Goal: Find contact information: Find contact information

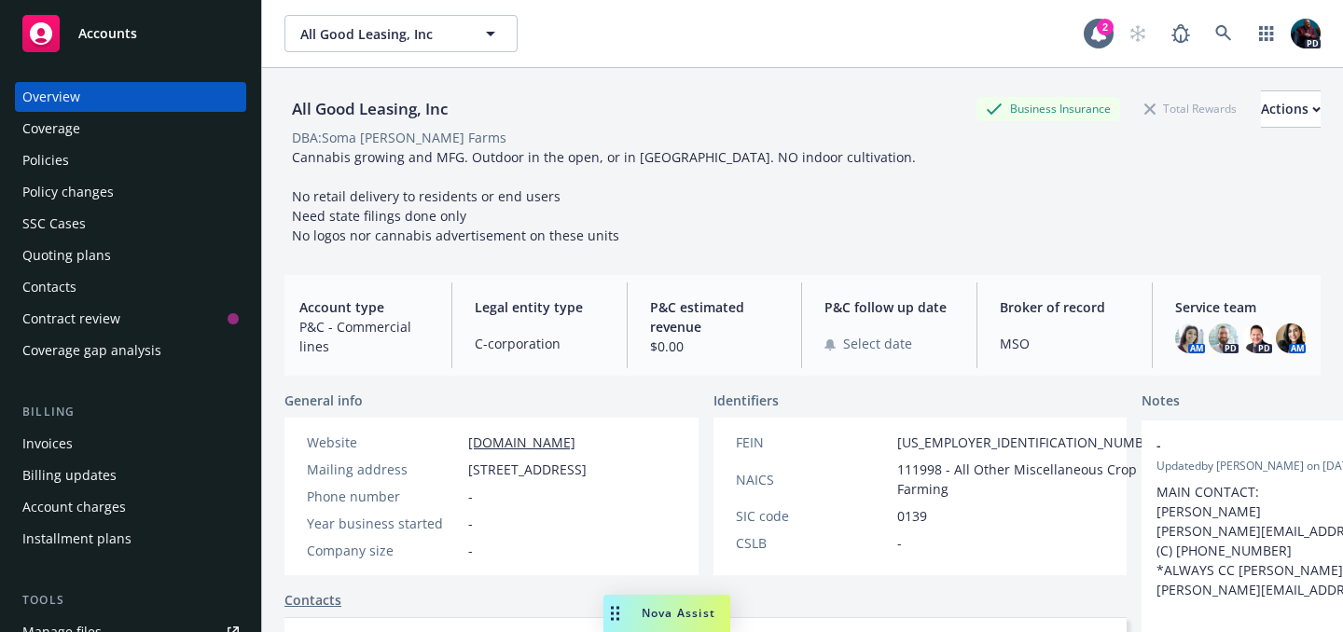
scroll to position [226, 0]
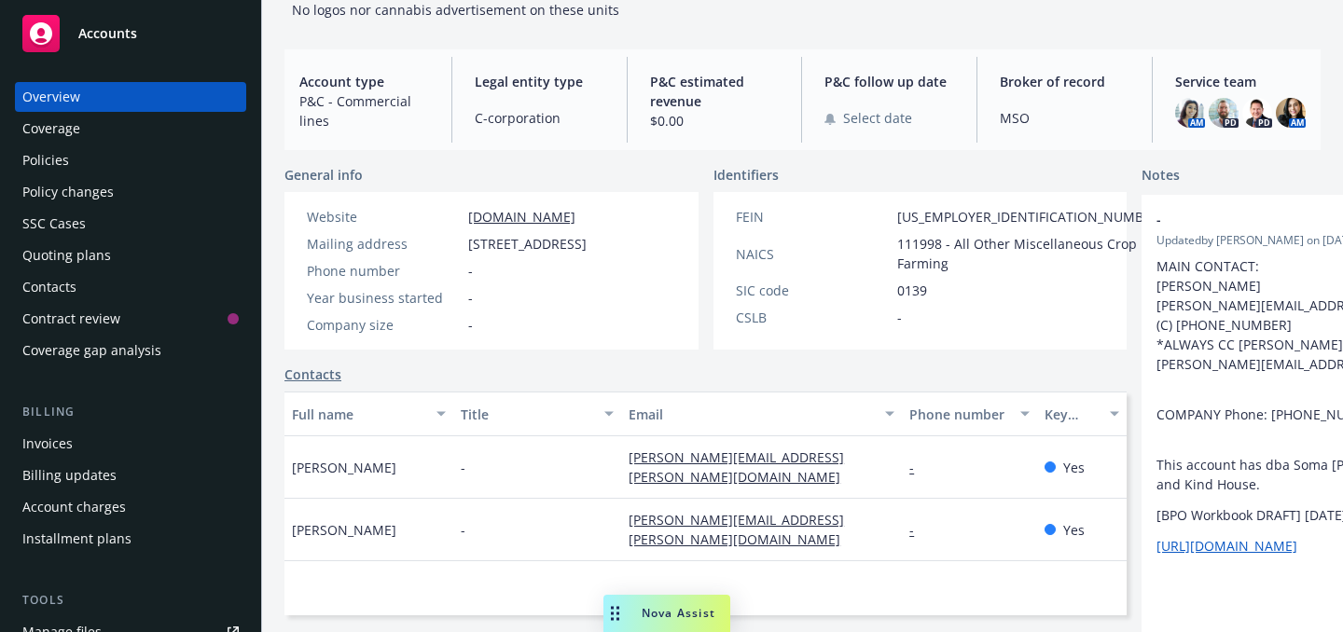
click at [668, 627] on div "Nova Assist" at bounding box center [667, 613] width 127 height 37
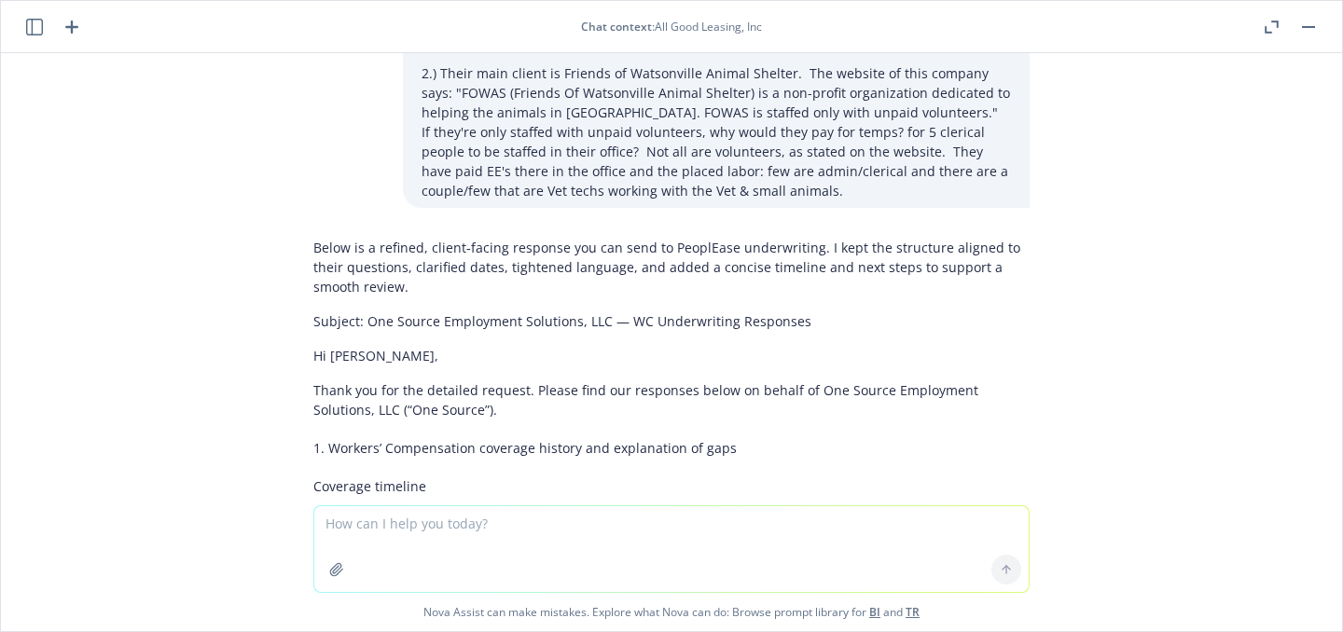
scroll to position [0, 0]
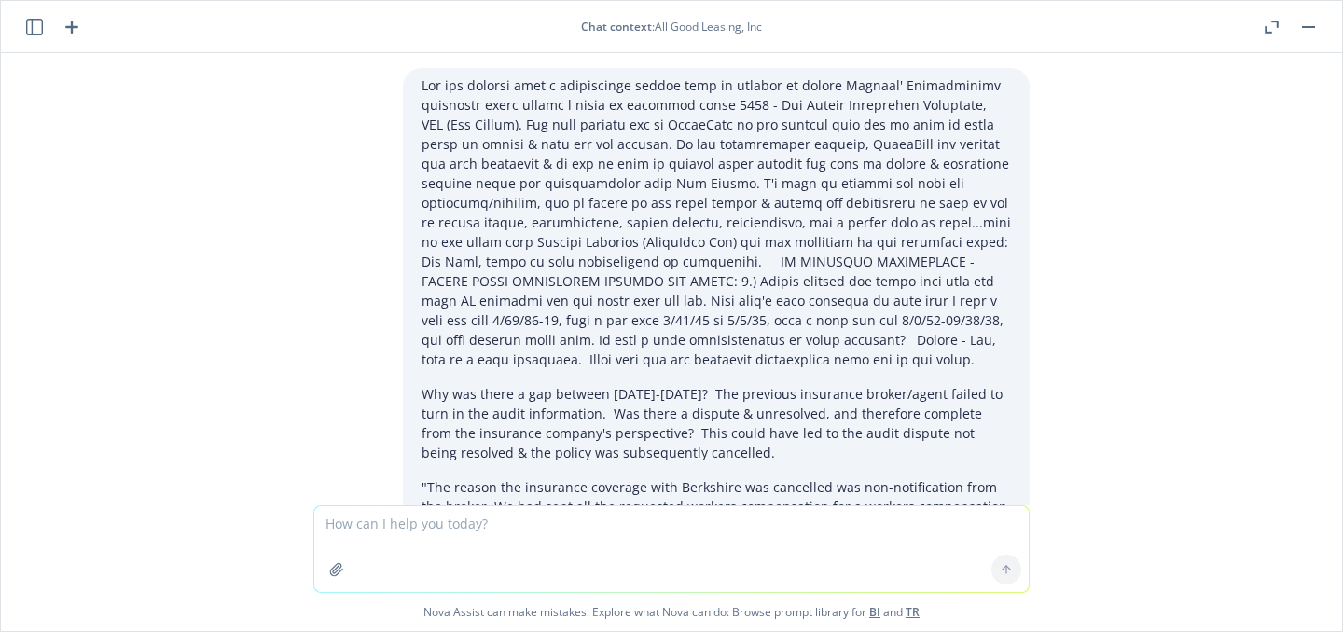
click at [1306, 27] on button "button" at bounding box center [1309, 27] width 22 height 22
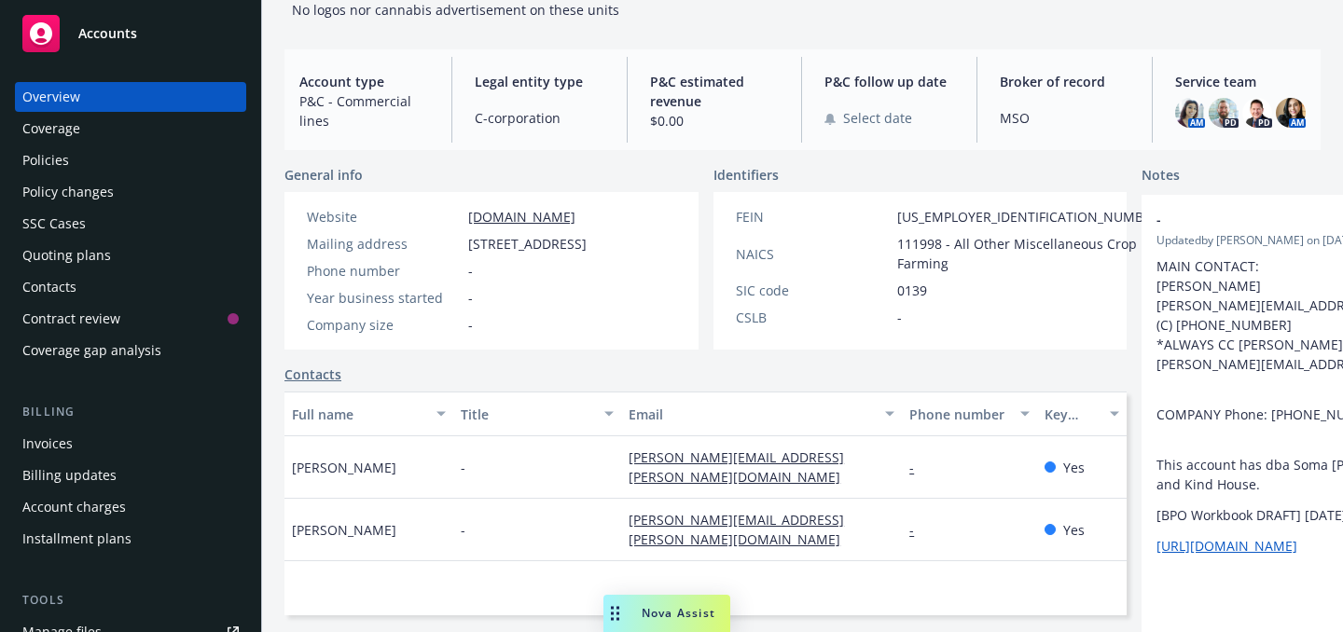
click at [640, 607] on div "Nova Assist" at bounding box center [679, 613] width 104 height 16
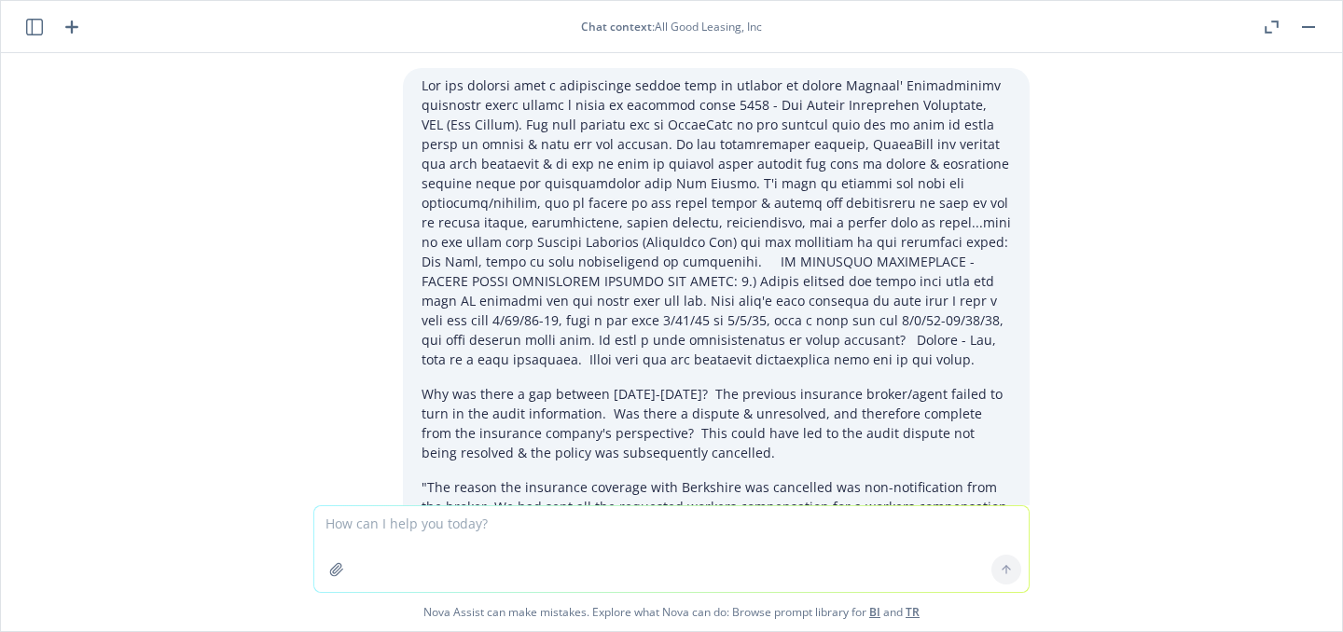
click at [32, 29] on icon "button" at bounding box center [34, 27] width 17 height 17
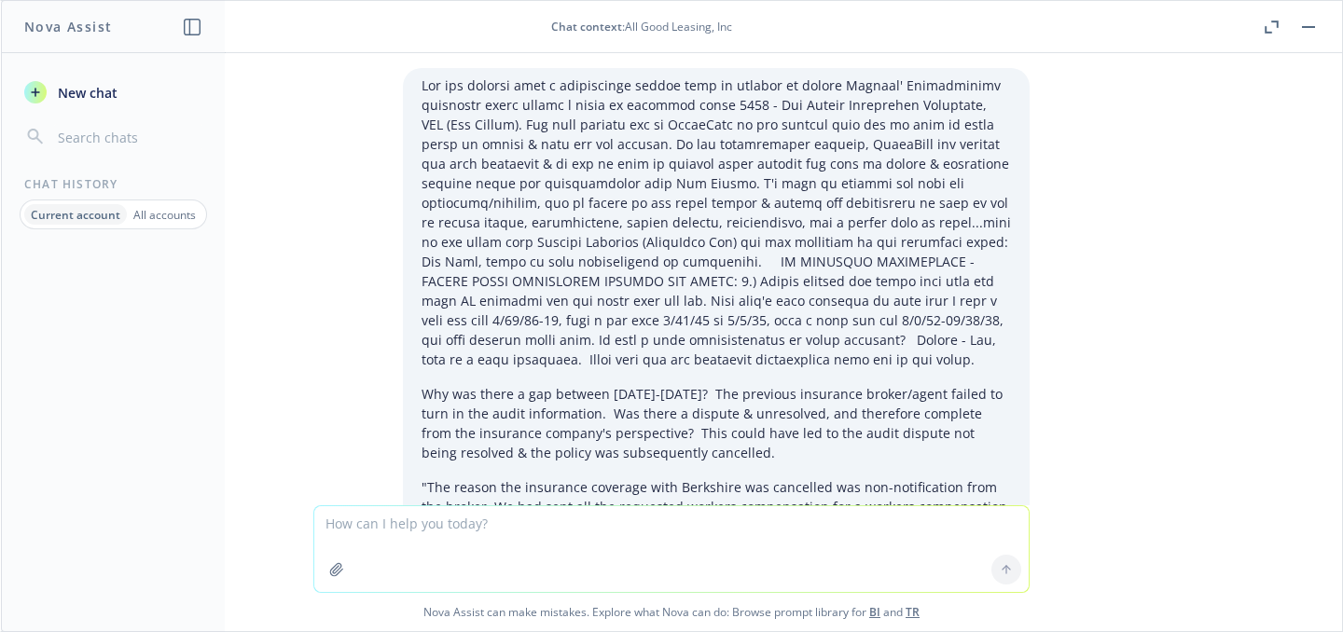
click at [154, 207] on p "All accounts" at bounding box center [164, 215] width 63 height 16
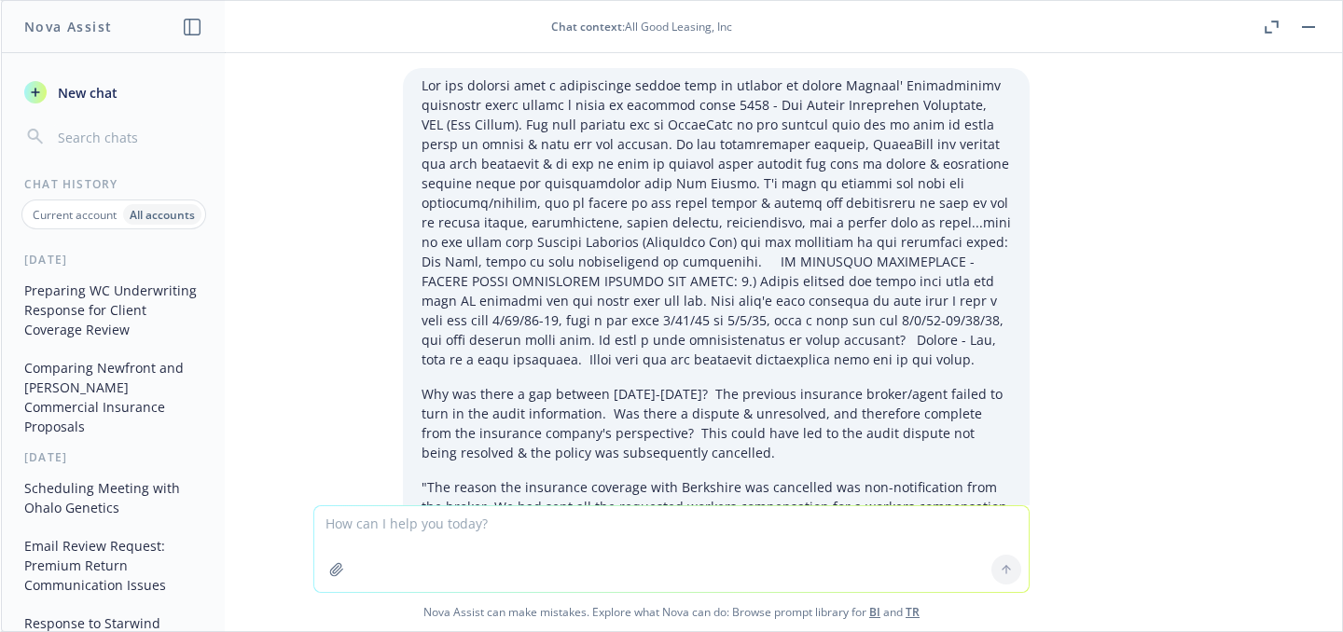
click at [103, 396] on button "Comparing Newfront and [PERSON_NAME] Commercial Insurance Proposals" at bounding box center [113, 398] width 193 height 90
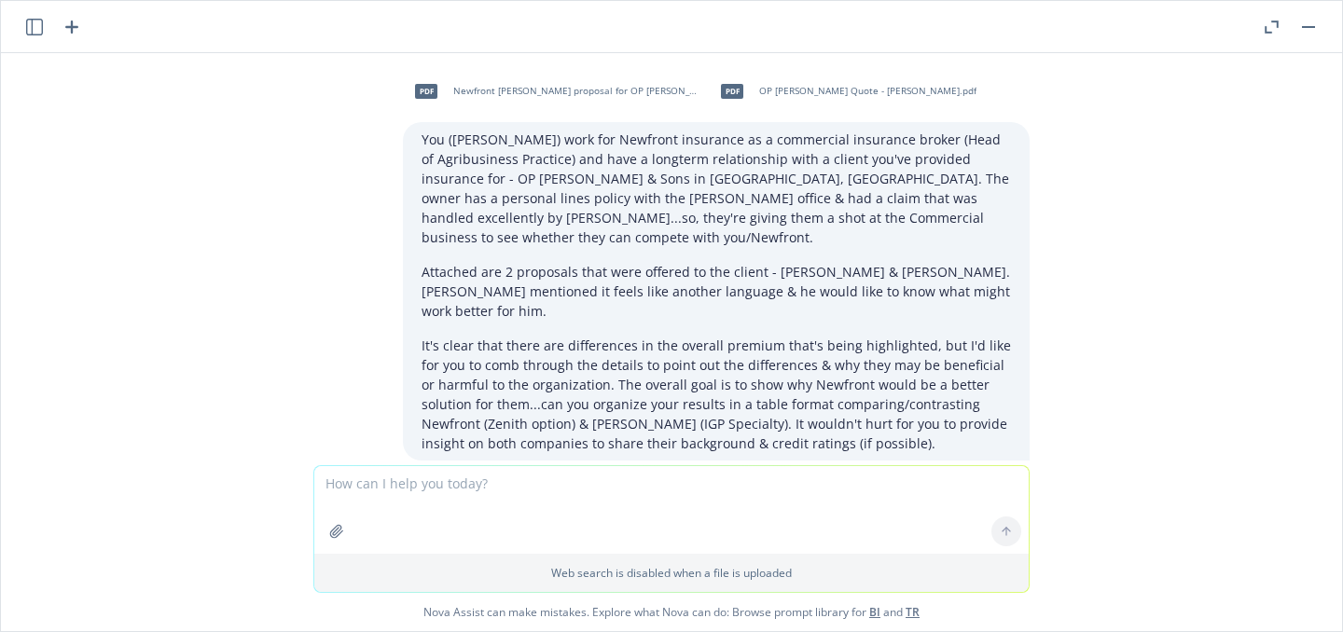
click at [1313, 23] on button "button" at bounding box center [1309, 27] width 22 height 22
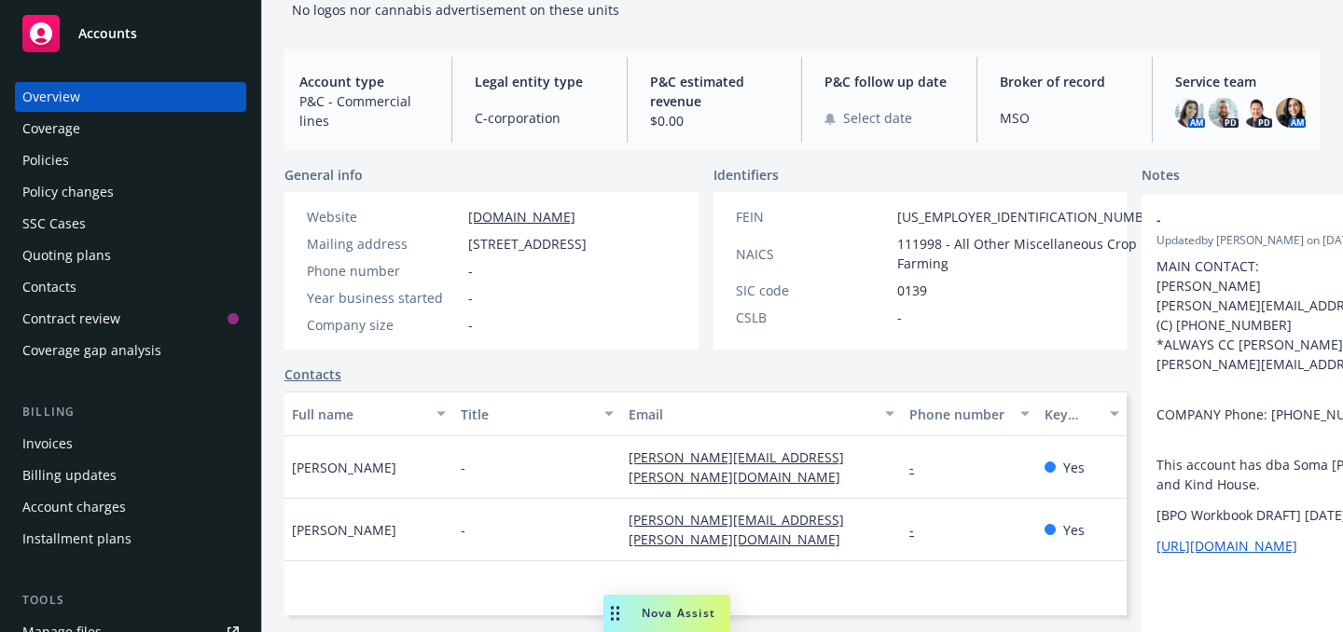
click at [40, 26] on icon at bounding box center [41, 33] width 22 height 22
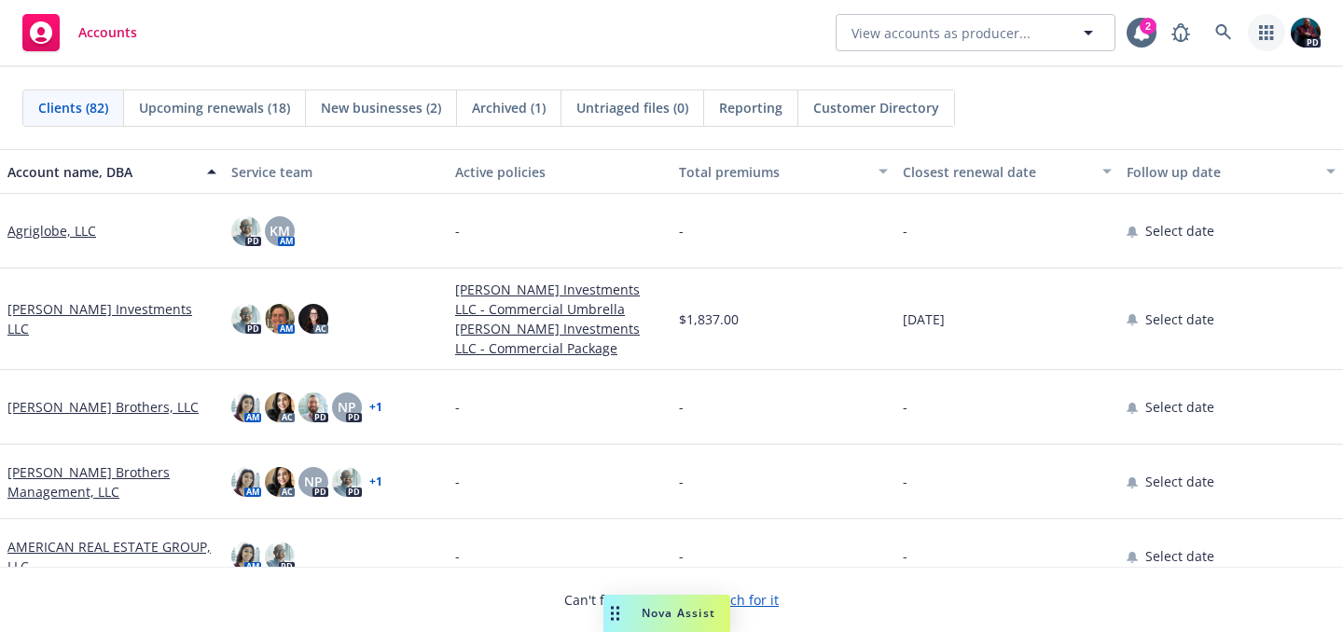
click at [1263, 40] on link "button" at bounding box center [1266, 32] width 37 height 37
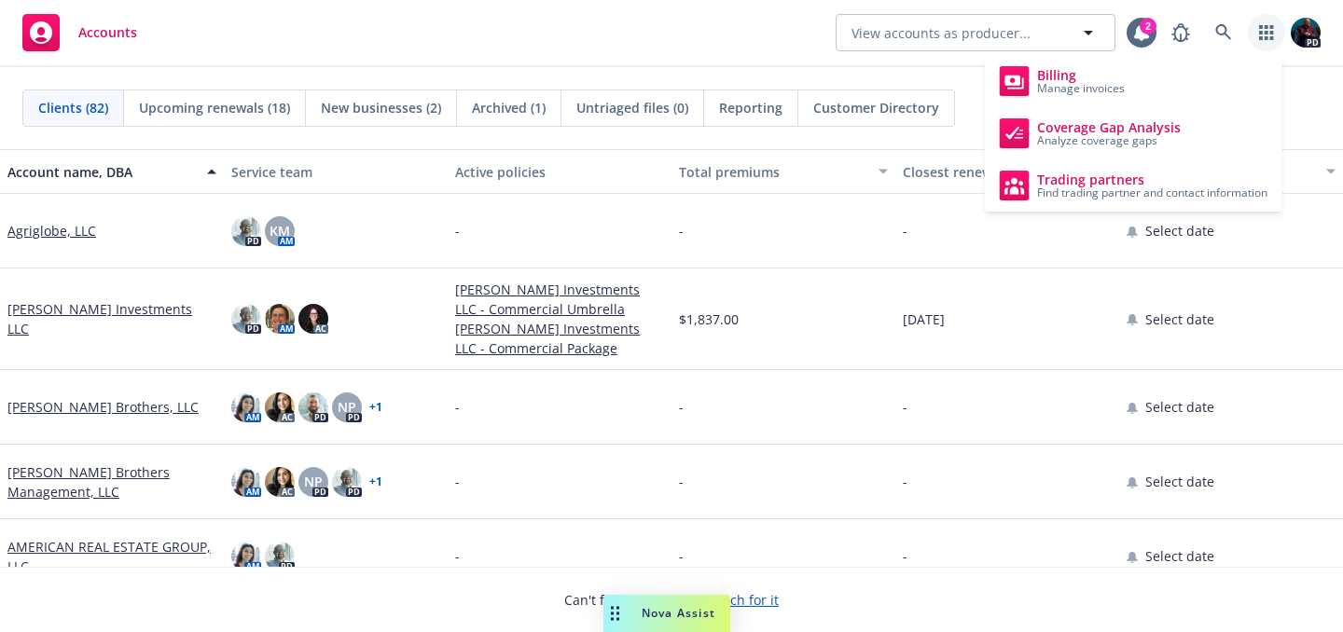
click at [1263, 40] on link "button" at bounding box center [1266, 32] width 37 height 37
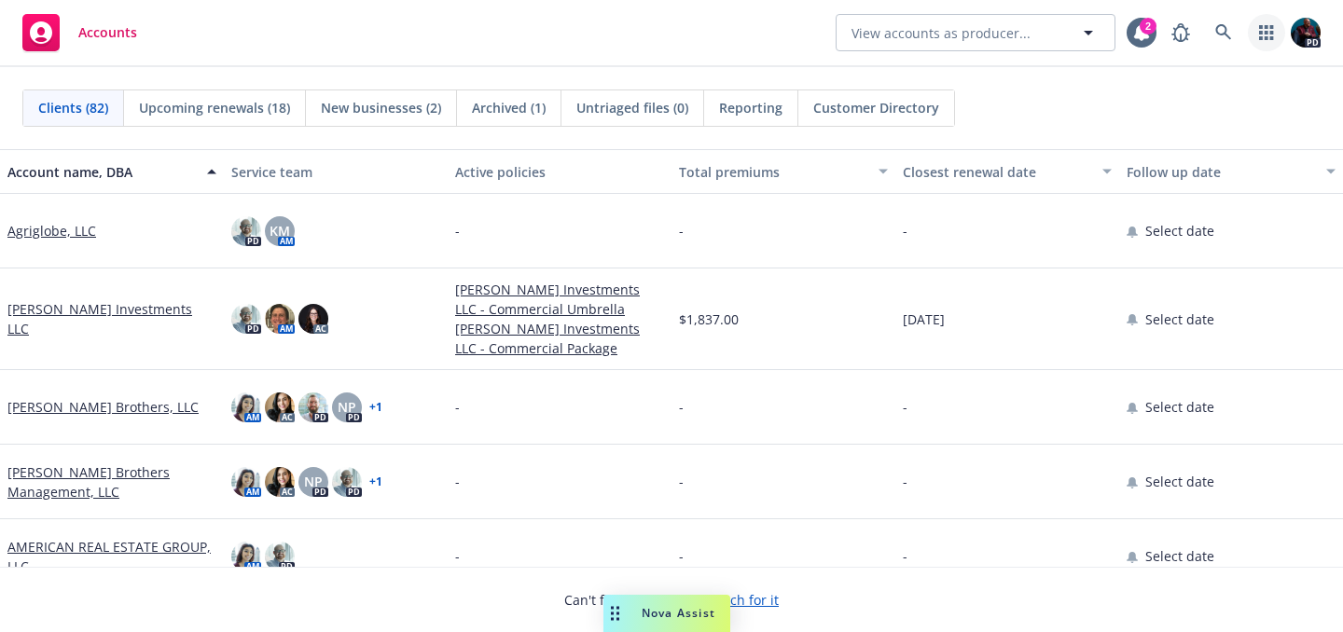
click at [1263, 40] on link "button" at bounding box center [1266, 32] width 37 height 37
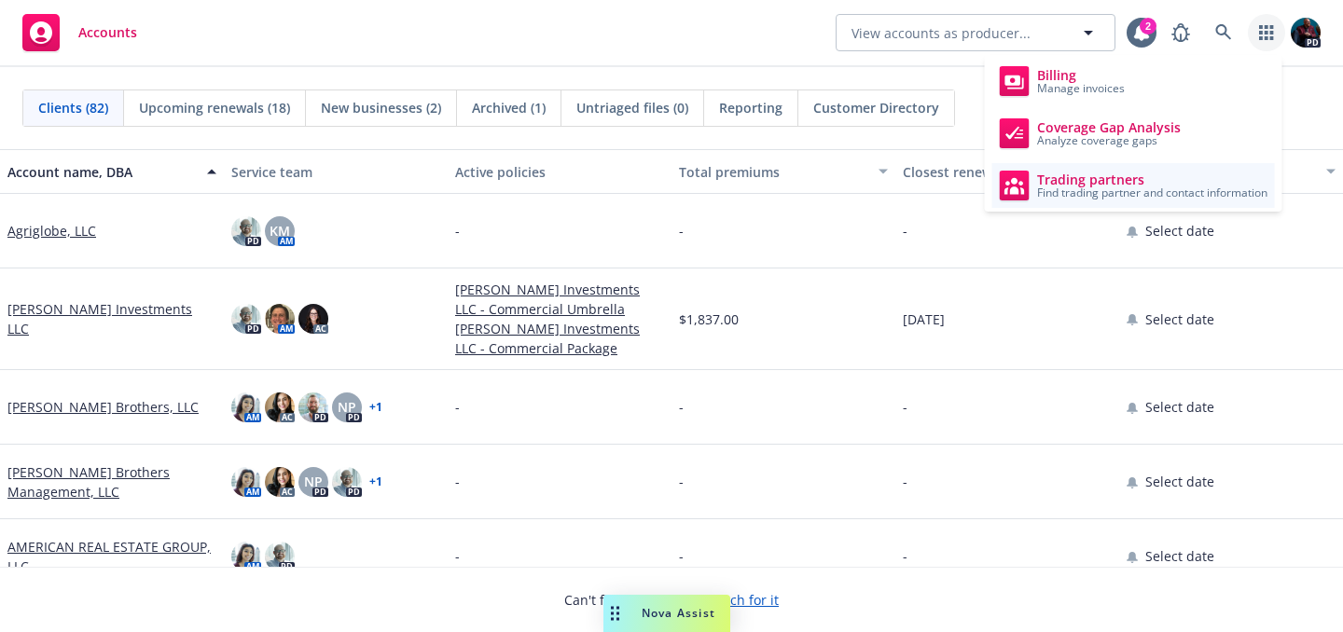
click at [1143, 201] on link "Trading partners Find trading partner and contact information" at bounding box center [1134, 185] width 283 height 45
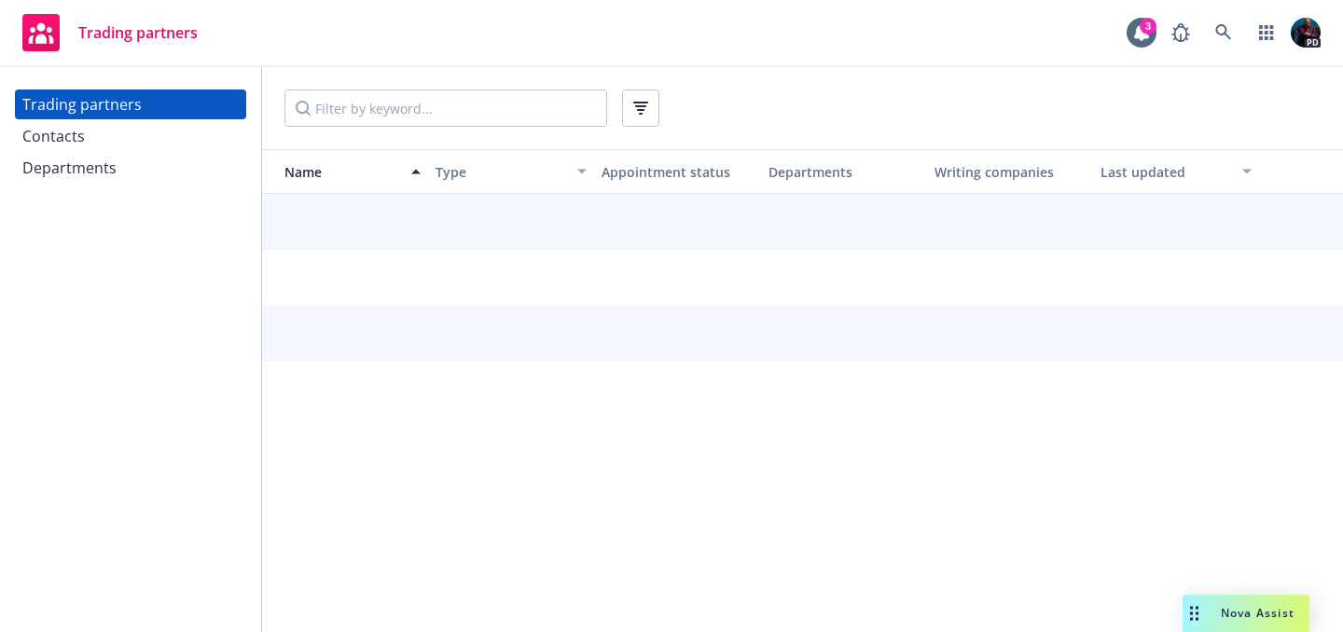
click at [92, 136] on div "Contacts" at bounding box center [130, 136] width 216 height 30
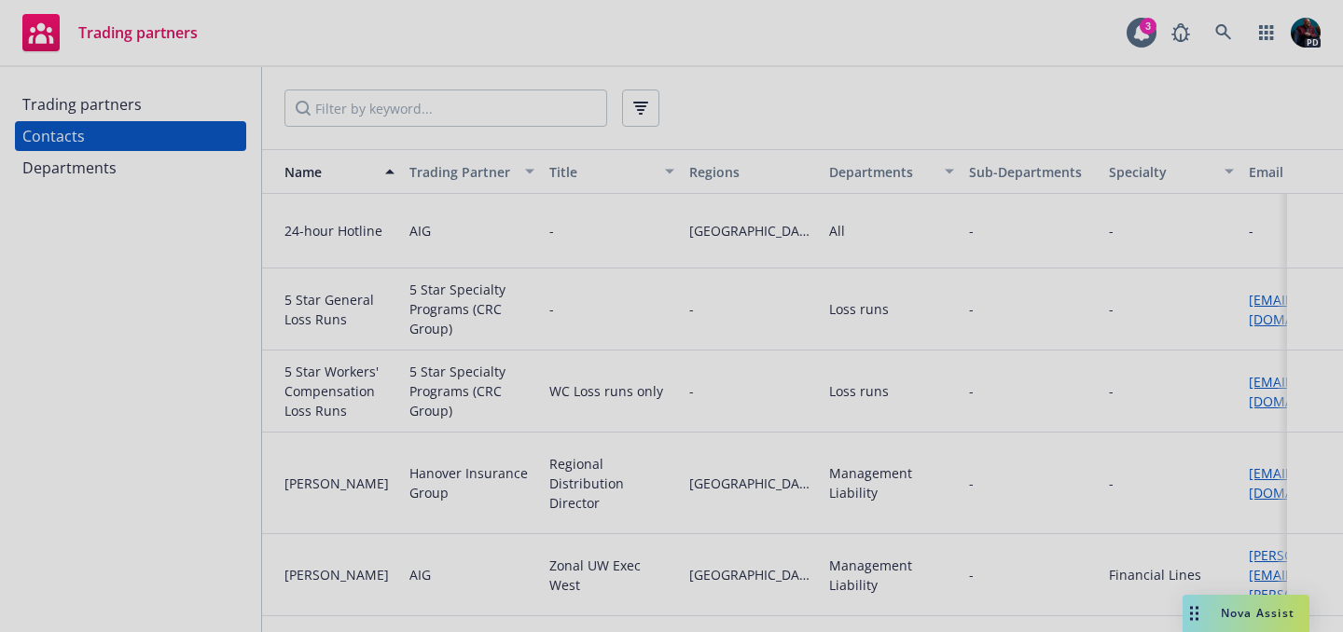
click at [331, 119] on div at bounding box center [671, 316] width 1343 height 632
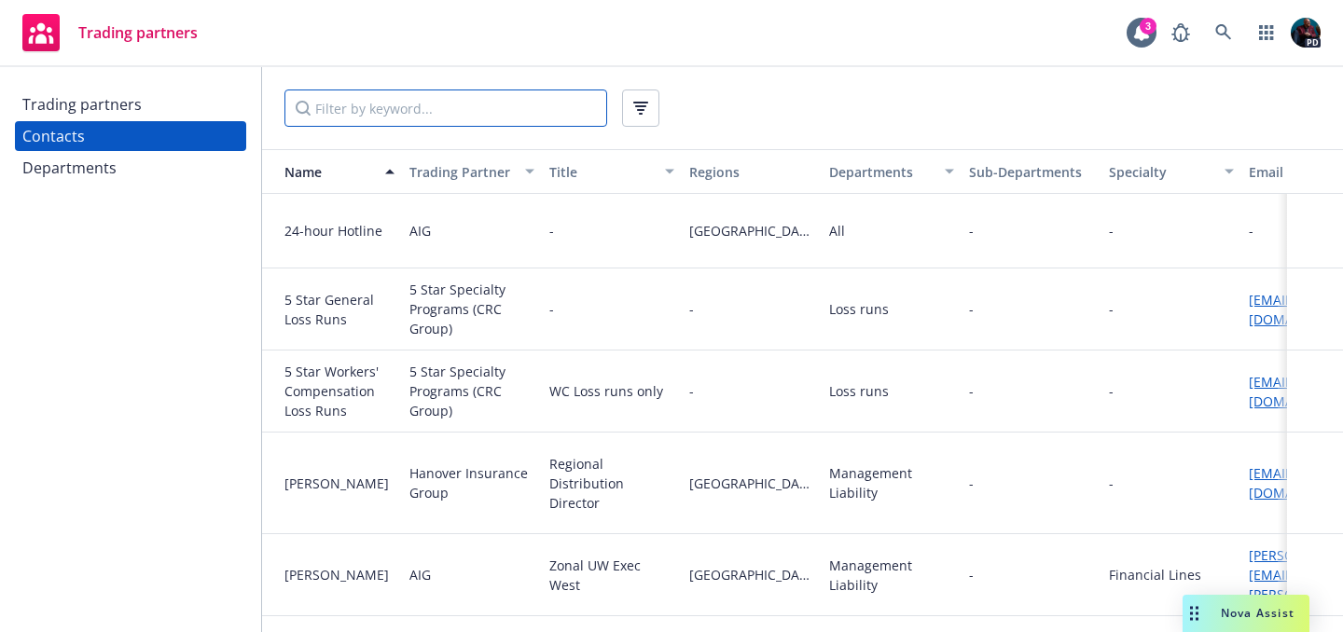
click at [349, 100] on input "Filter by keyword..." at bounding box center [446, 108] width 323 height 37
type input "i"
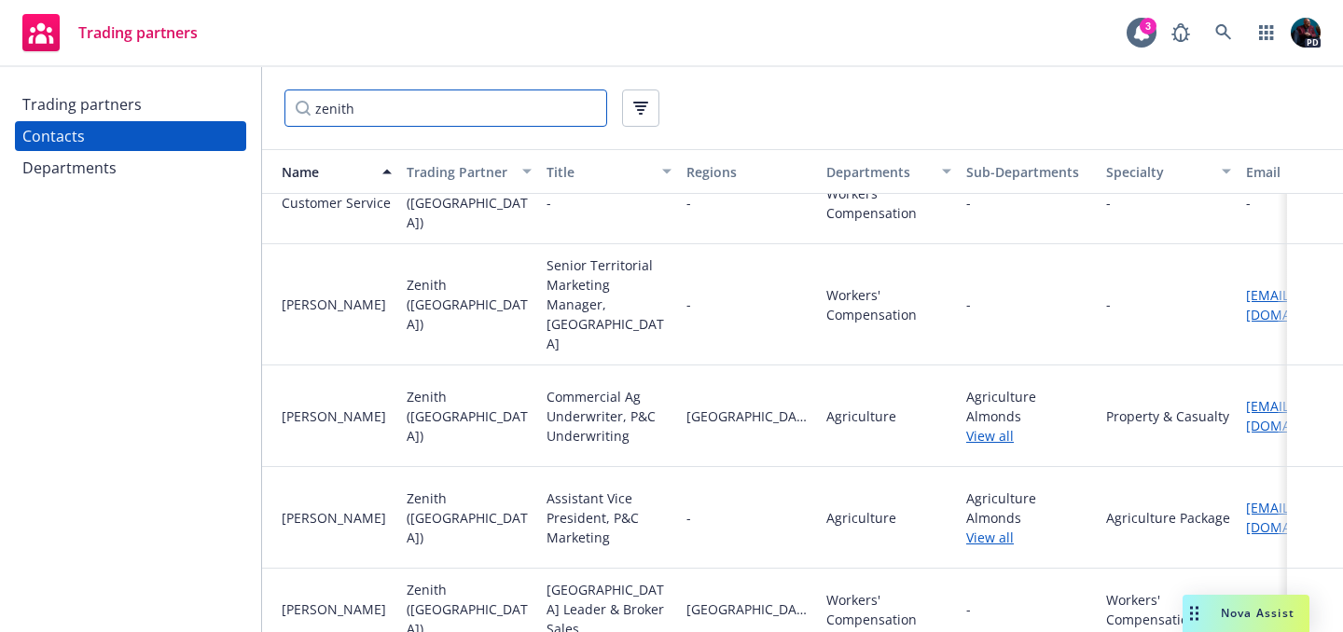
scroll to position [0, 3]
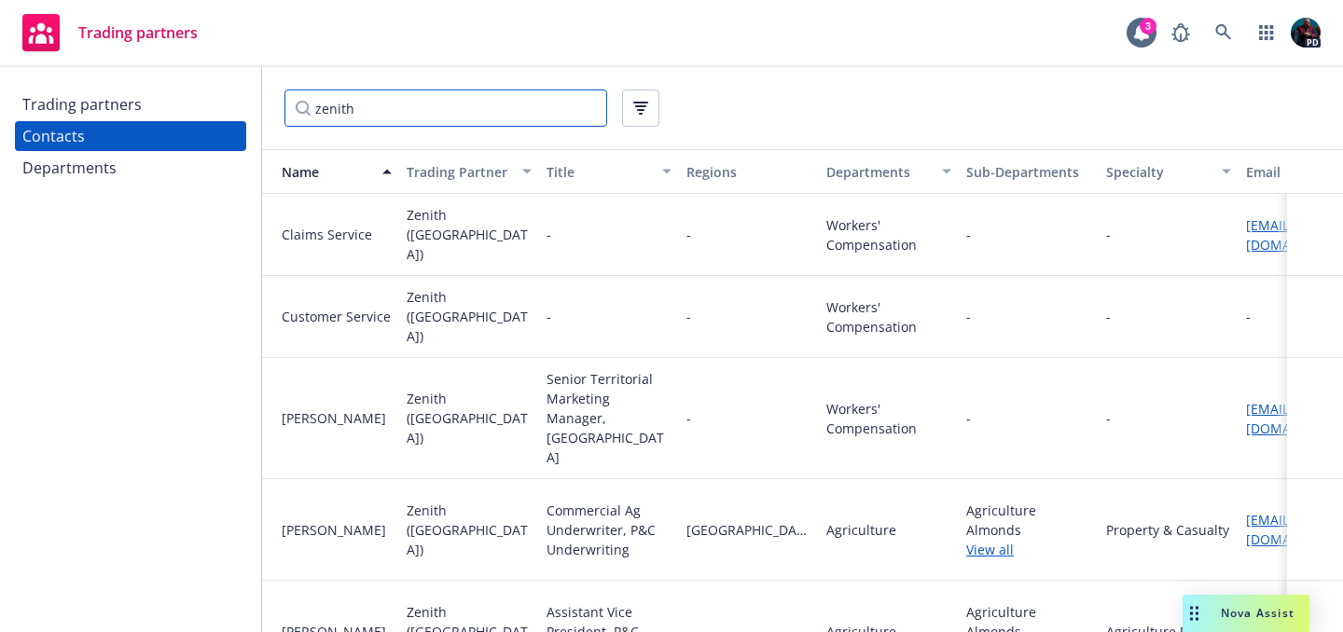
drag, startPoint x: 412, startPoint y: 106, endPoint x: 231, endPoint y: 97, distance: 181.2
click at [231, 97] on div "Trading partners Contacts Departments zenith Name Trading Partner Title Regions…" at bounding box center [671, 349] width 1343 height 565
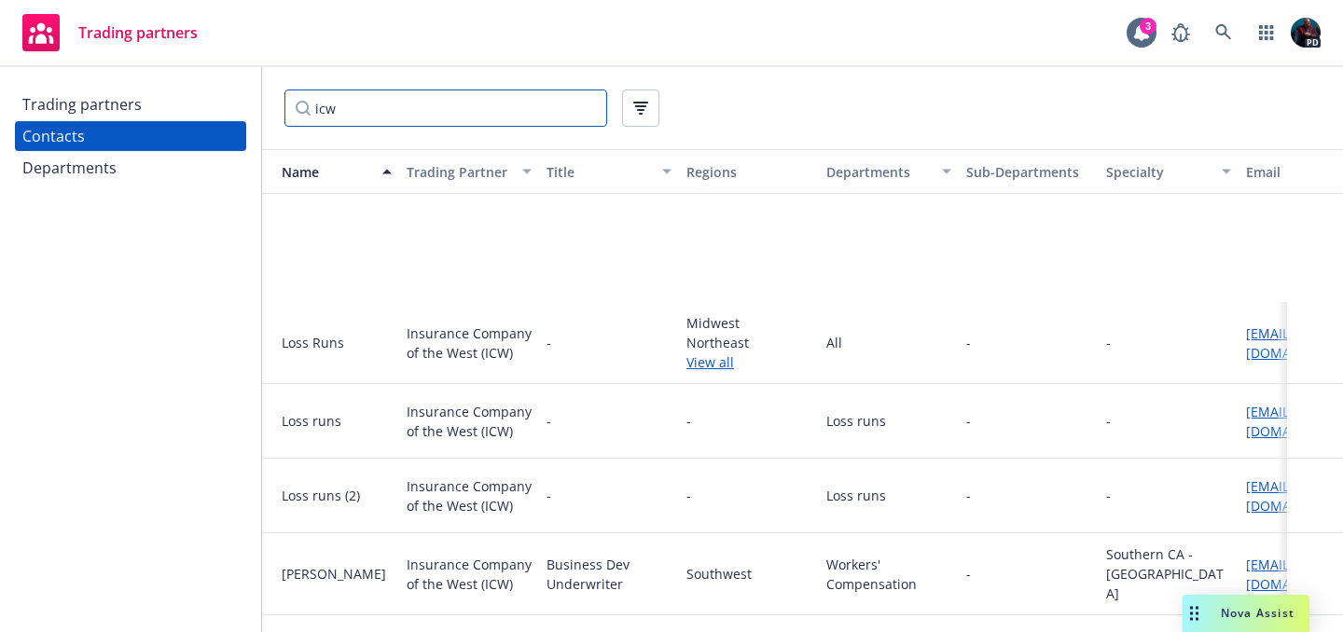
scroll to position [1192, 3]
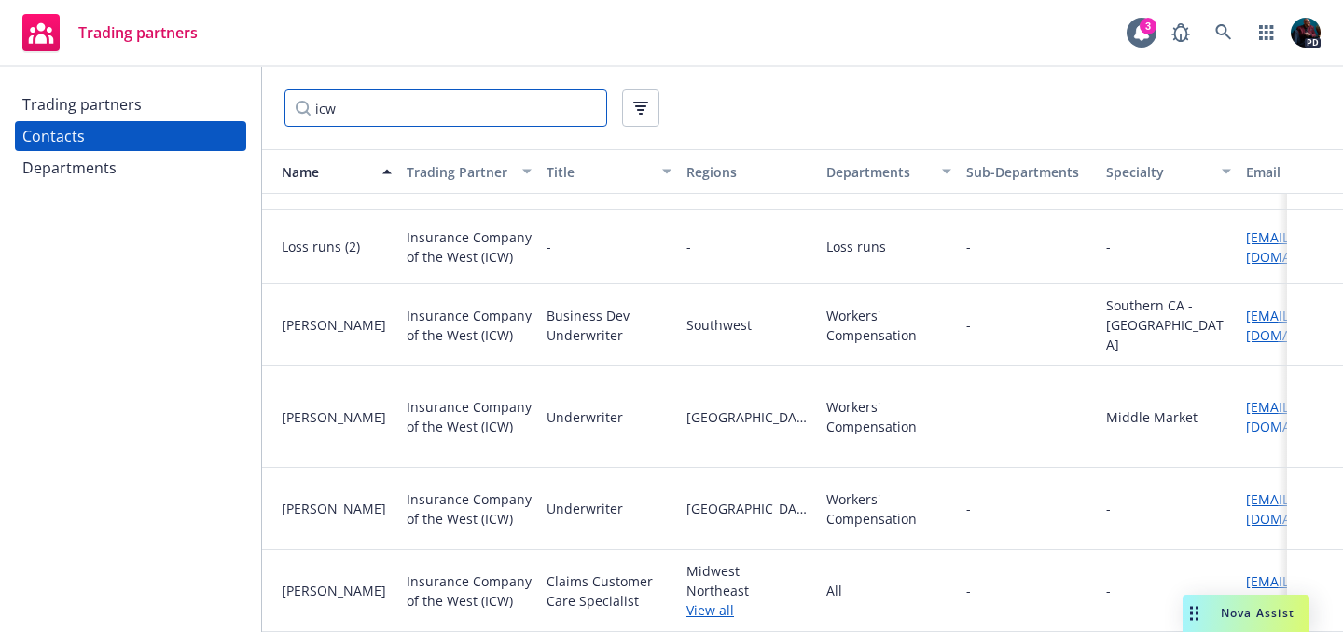
type input "icw"
